Goal: Task Accomplishment & Management: Use online tool/utility

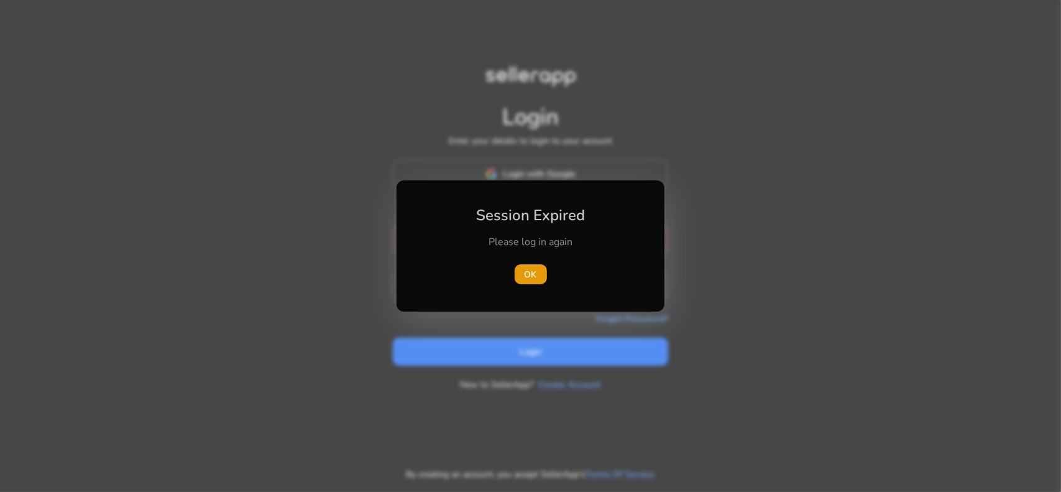
click at [482, 253] on body "Login Enter your details to login to your account Login with Google or mail Ema…" at bounding box center [530, 246] width 1061 height 492
click at [522, 272] on span "button" at bounding box center [531, 274] width 32 height 30
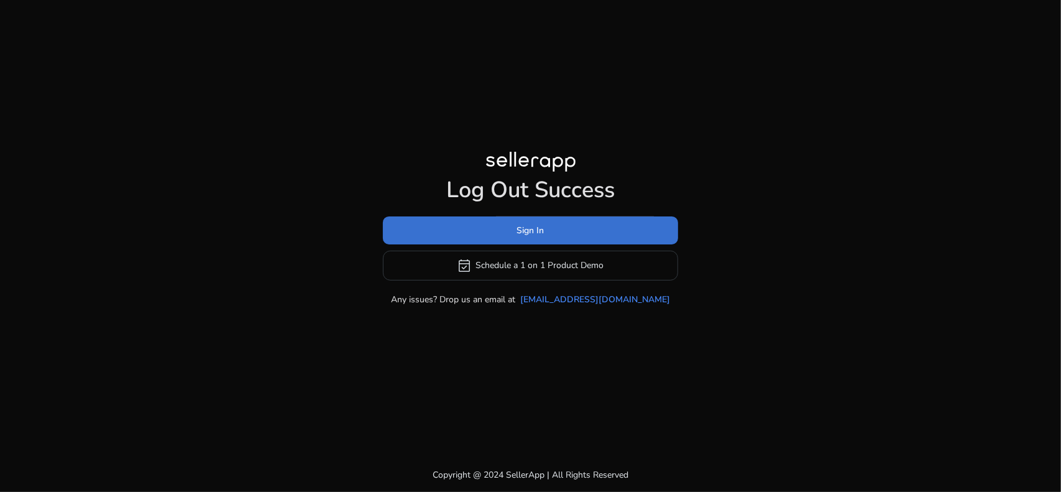
click at [509, 237] on span at bounding box center [530, 230] width 295 height 30
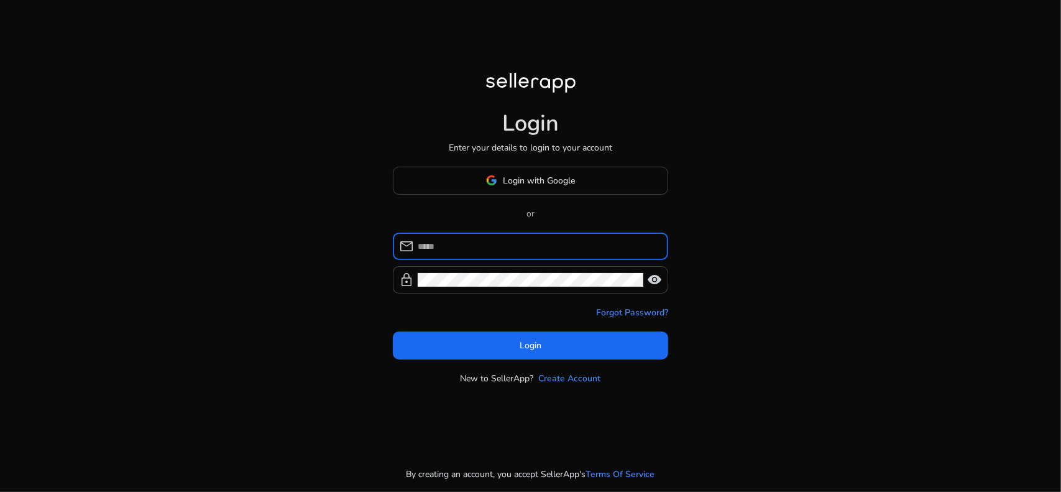
click at [490, 252] on input at bounding box center [538, 246] width 241 height 14
type input "**********"
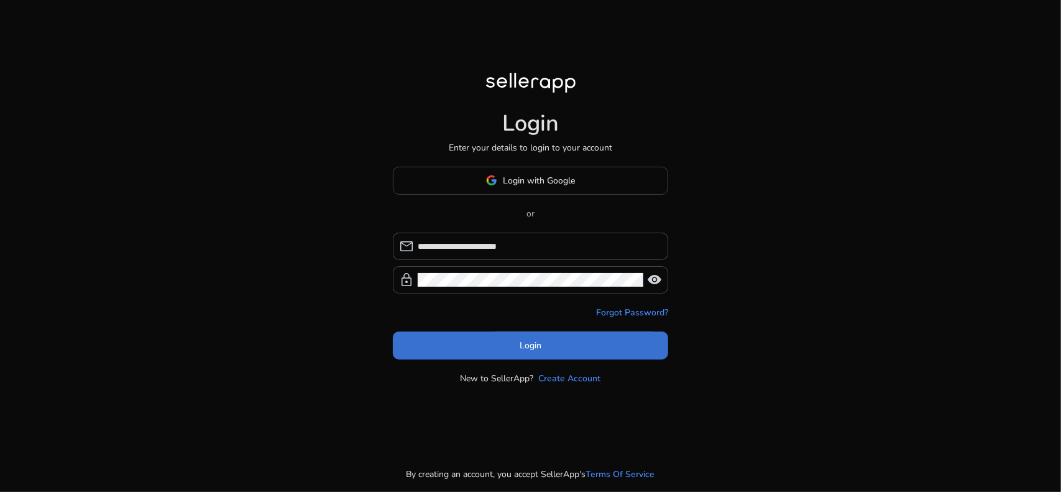
click at [503, 347] on span at bounding box center [530, 345] width 275 height 30
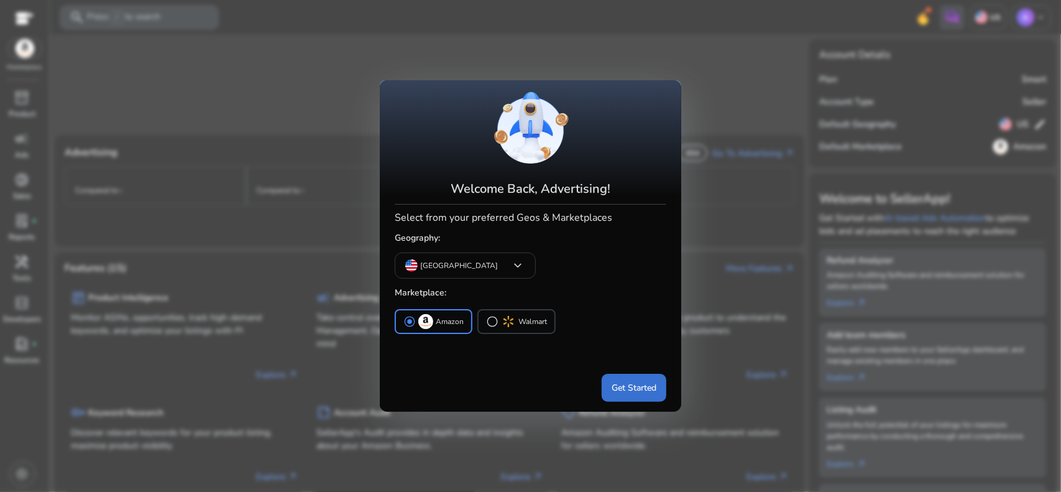
click at [625, 393] on span "Get Started" at bounding box center [634, 387] width 45 height 13
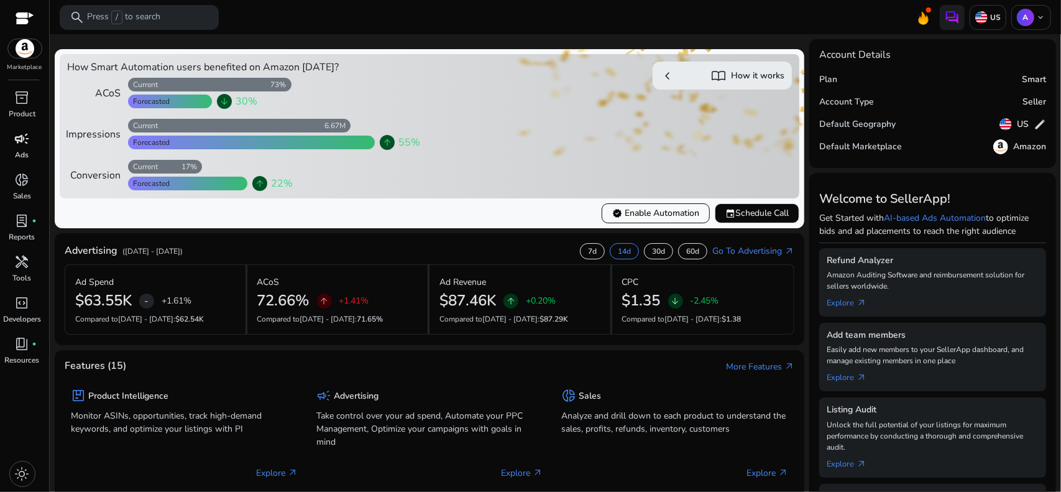
click at [22, 134] on span "campaign" at bounding box center [22, 138] width 15 height 15
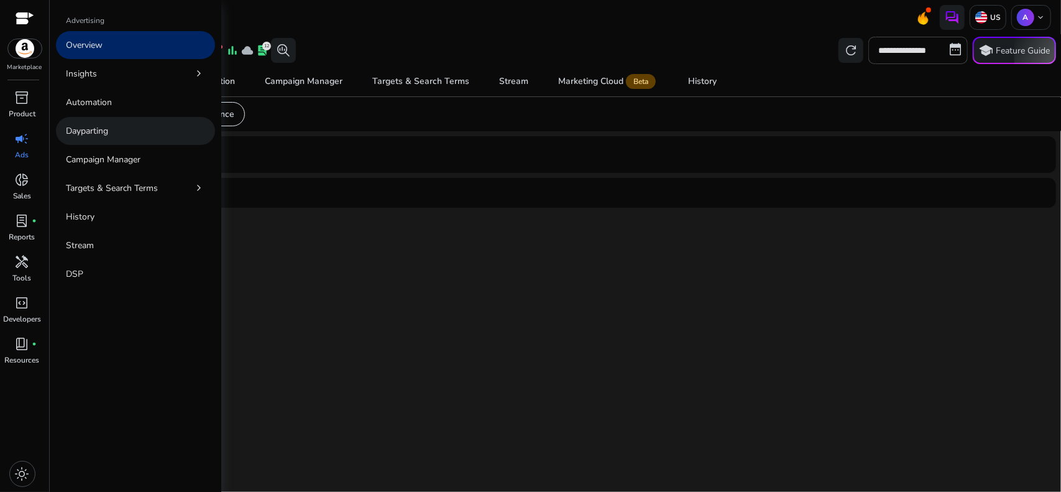
click at [87, 123] on link "Dayparting" at bounding box center [135, 131] width 159 height 28
